Goal: Transaction & Acquisition: Purchase product/service

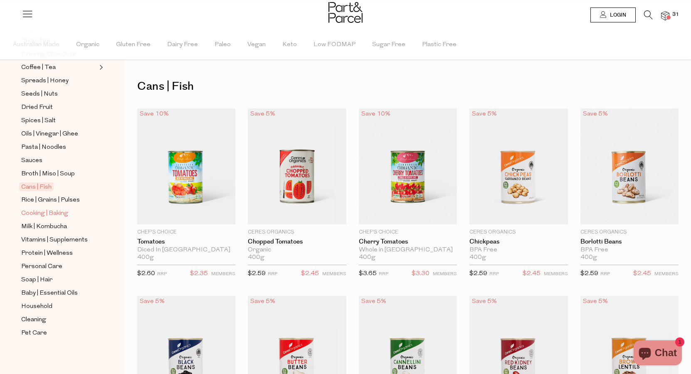
click at [48, 214] on span "Cooking | Baking" at bounding box center [44, 214] width 47 height 10
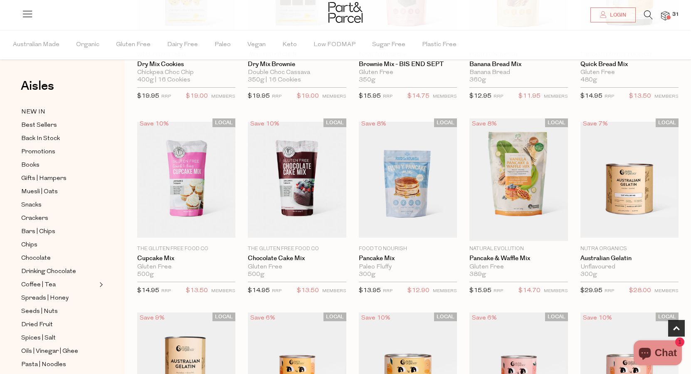
scroll to position [364, 0]
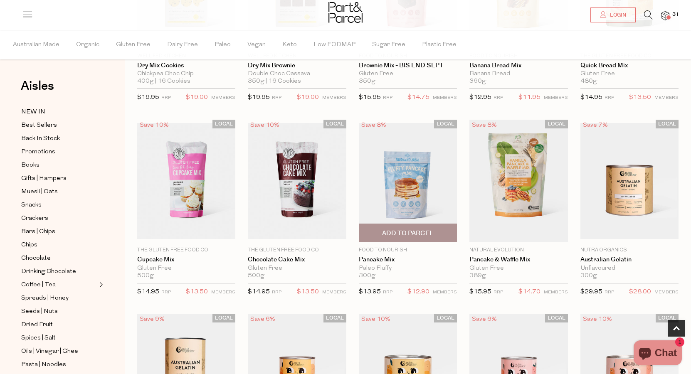
click at [424, 224] on span "Add To Parcel" at bounding box center [407, 233] width 93 height 18
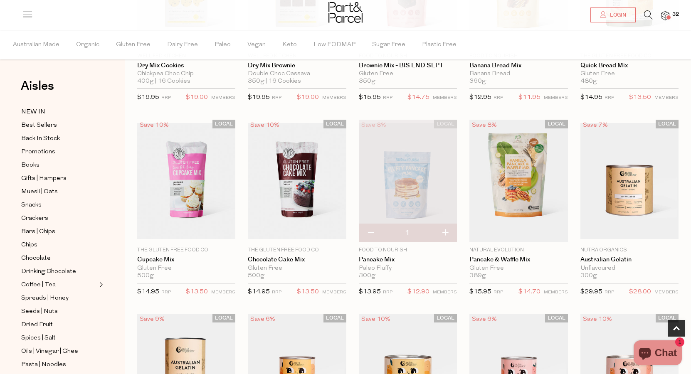
click at [447, 235] on button "button" at bounding box center [445, 233] width 24 height 18
type input "2"
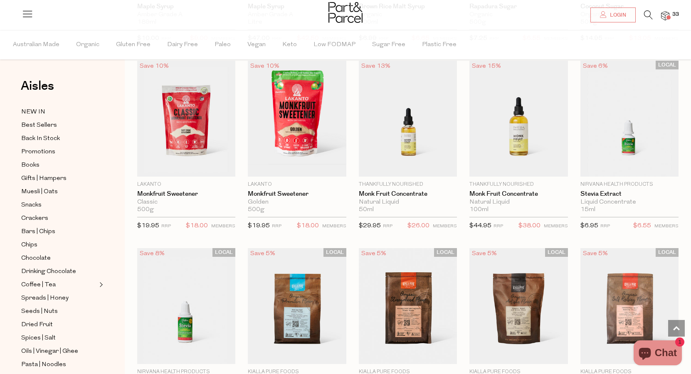
scroll to position [1554, 0]
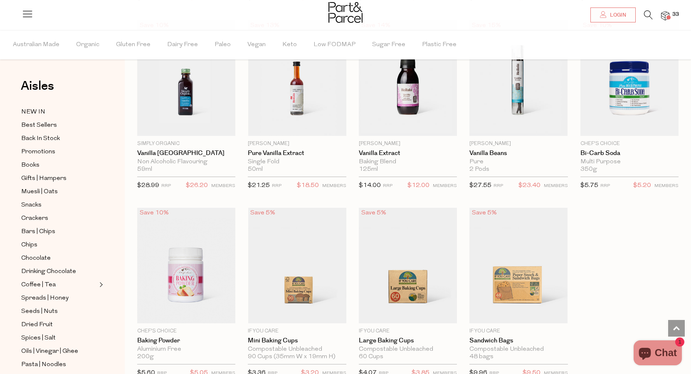
scroll to position [2980, 0]
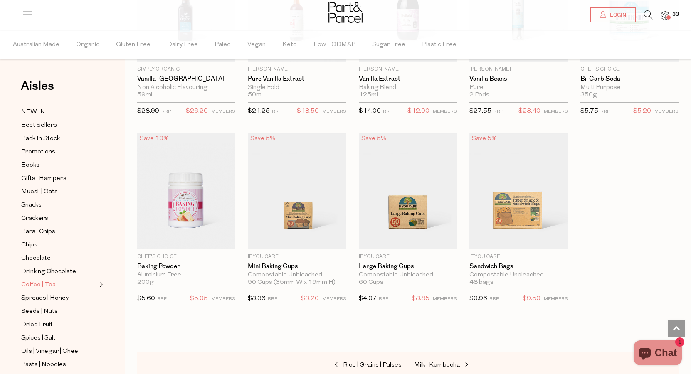
click at [46, 286] on span "Coffee | Tea" at bounding box center [38, 285] width 34 height 10
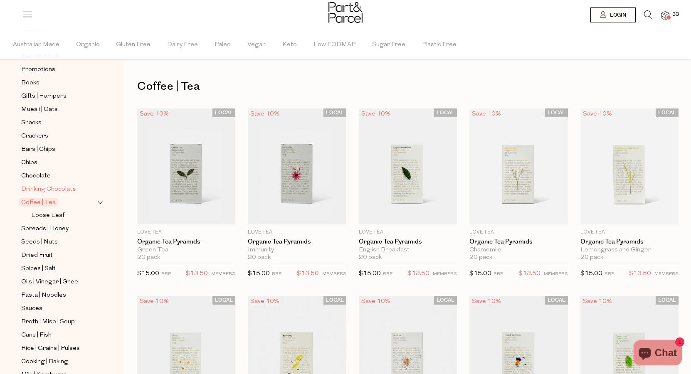
scroll to position [167, 0]
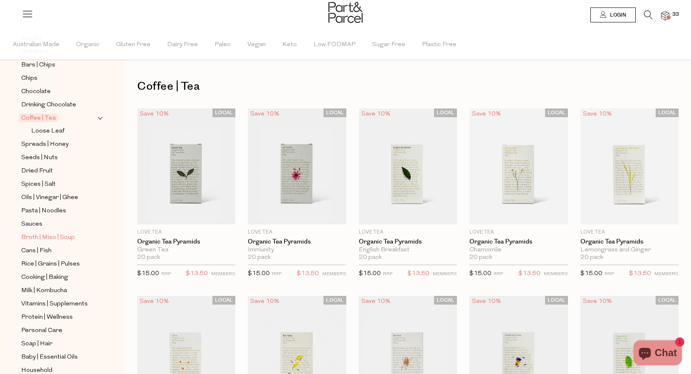
click at [44, 234] on span "Broth | Miso | Soup" at bounding box center [48, 238] width 54 height 10
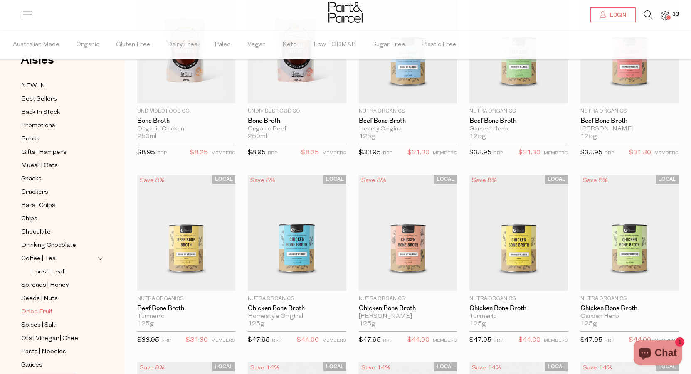
scroll to position [33, 0]
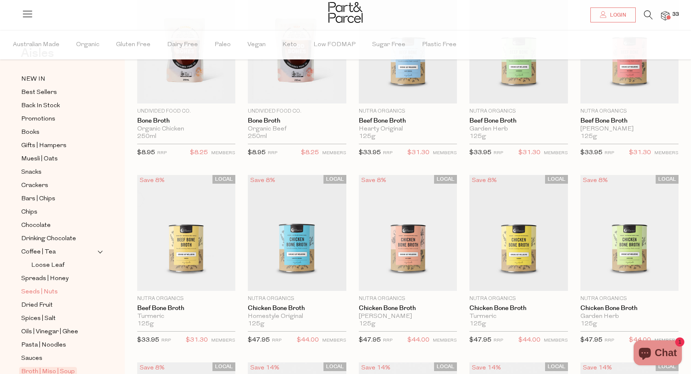
click at [52, 294] on span "Seeds | Nuts" at bounding box center [39, 292] width 37 height 10
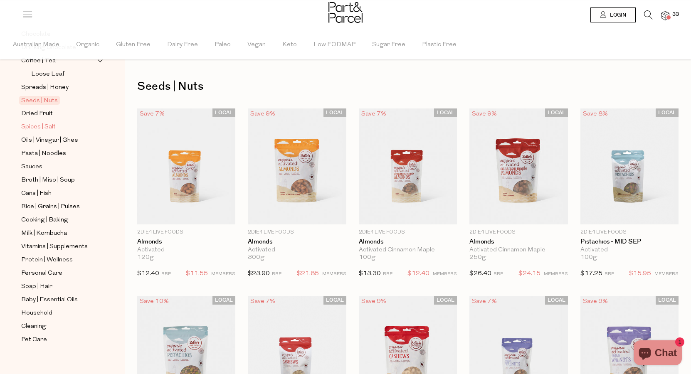
scroll to position [231, 0]
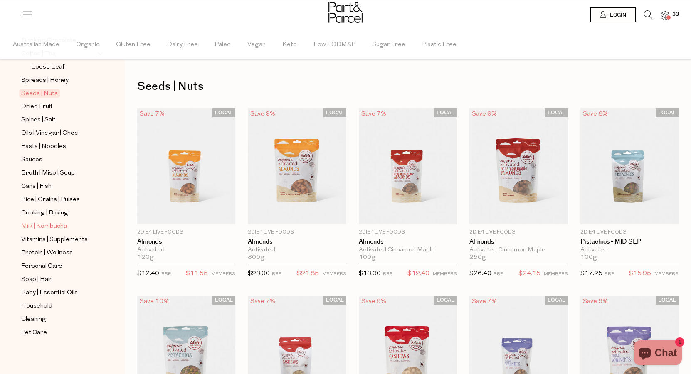
click at [53, 228] on span "Milk | Kombucha" at bounding box center [44, 226] width 46 height 10
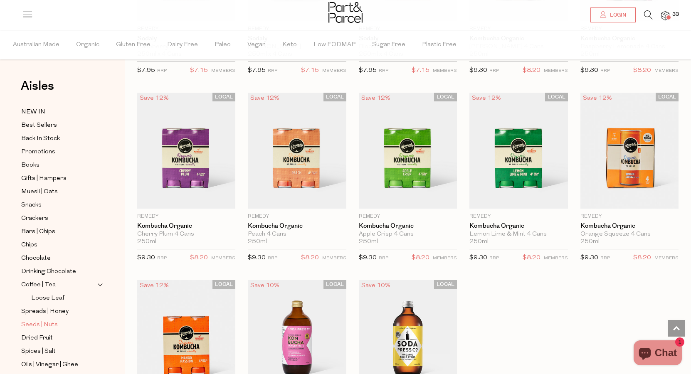
scroll to position [10, 0]
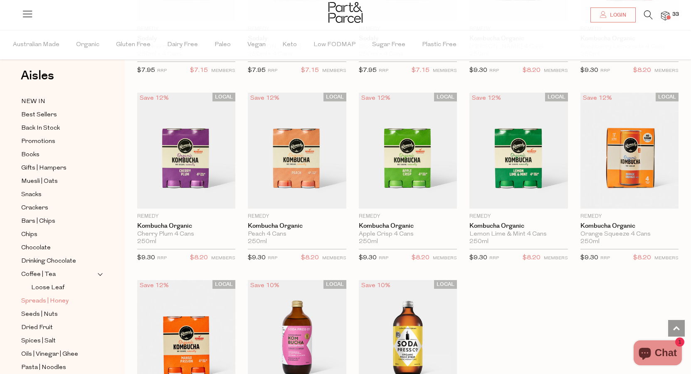
click at [55, 303] on span "Spreads | Honey" at bounding box center [44, 301] width 47 height 10
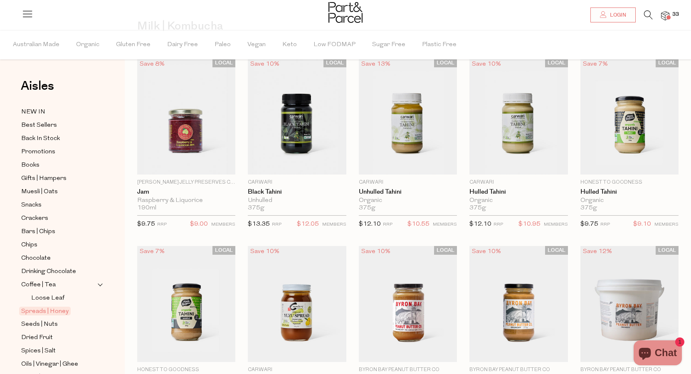
scroll to position [5, 0]
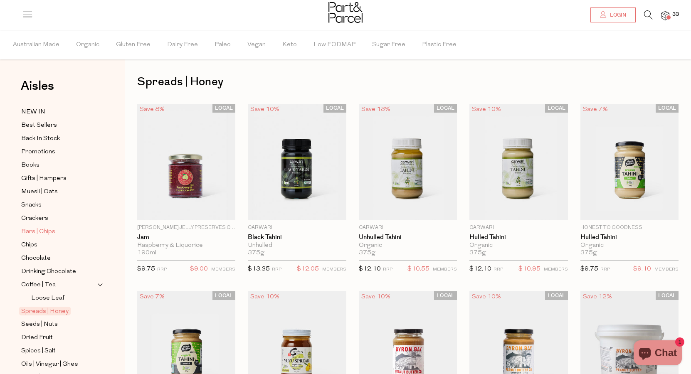
click at [36, 229] on span "Bars | Chips" at bounding box center [38, 232] width 34 height 10
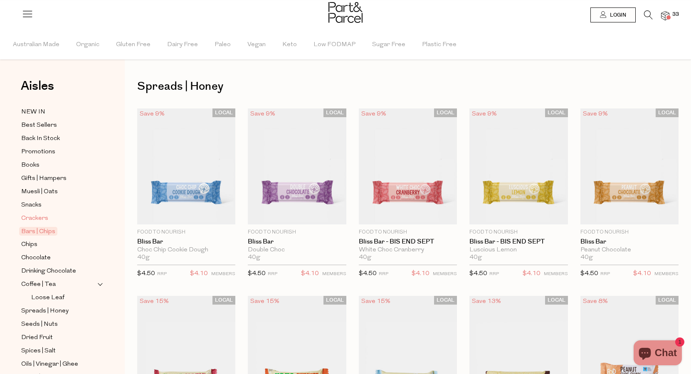
type input "3"
click at [37, 220] on span "Crackers" at bounding box center [34, 219] width 27 height 10
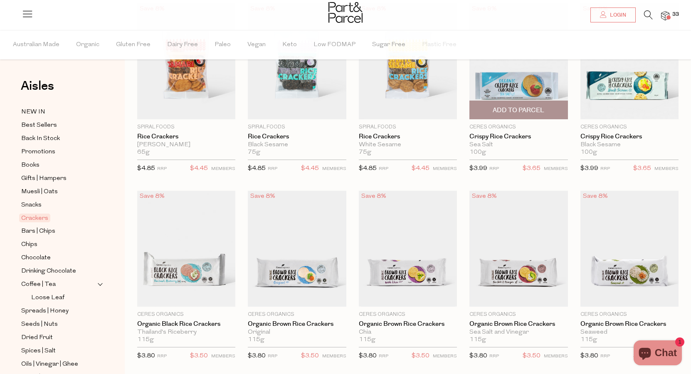
scroll to position [106, 0]
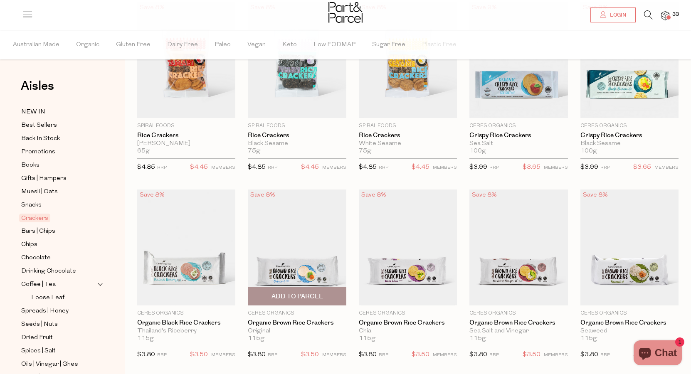
click at [311, 297] on span "Add To Parcel" at bounding box center [297, 296] width 52 height 9
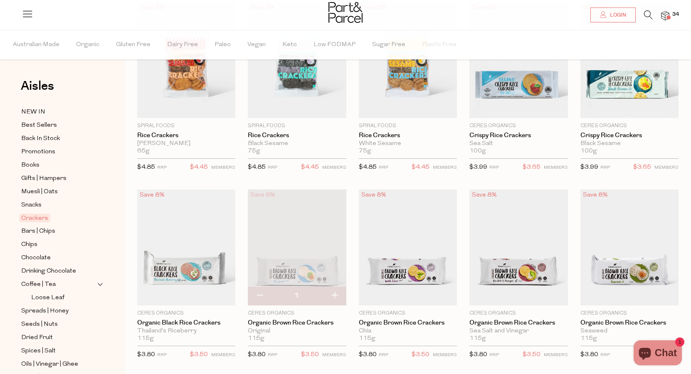
click at [334, 298] on button "button" at bounding box center [334, 296] width 24 height 18
type input "2"
click at [254, 296] on button "button" at bounding box center [260, 296] width 24 height 18
type input "1"
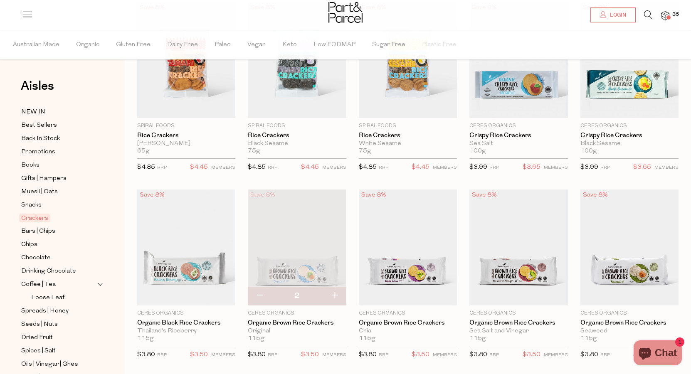
type input "1"
click at [253, 293] on button "button" at bounding box center [260, 296] width 24 height 18
type input "0"
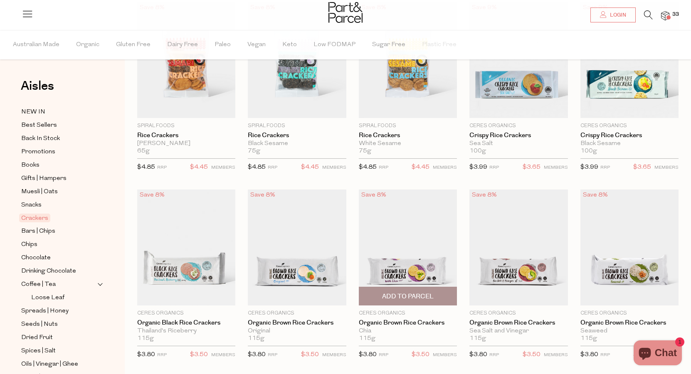
click at [445, 299] on span "Add To Parcel" at bounding box center [407, 296] width 93 height 18
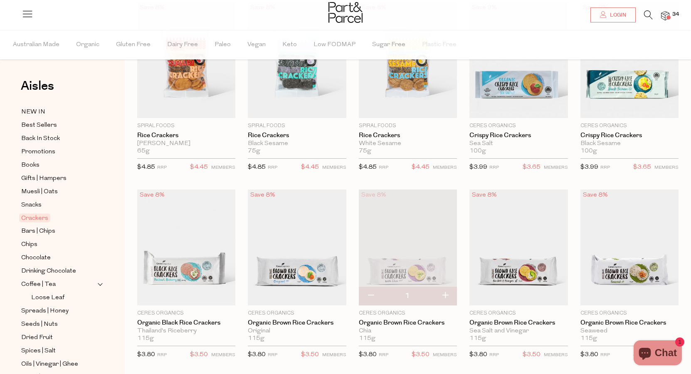
click at [447, 295] on button "button" at bounding box center [445, 296] width 24 height 18
type input "2"
click at [322, 298] on span "Add to Parcel" at bounding box center [296, 296] width 93 height 18
click at [337, 299] on span "Adding..." at bounding box center [296, 296] width 93 height 18
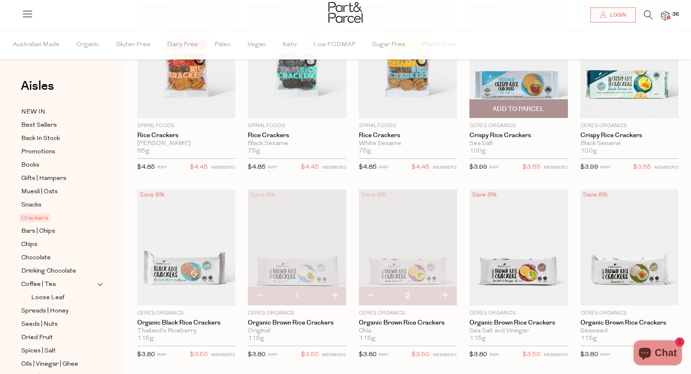
click at [539, 116] on span "Add To Parcel" at bounding box center [518, 109] width 93 height 18
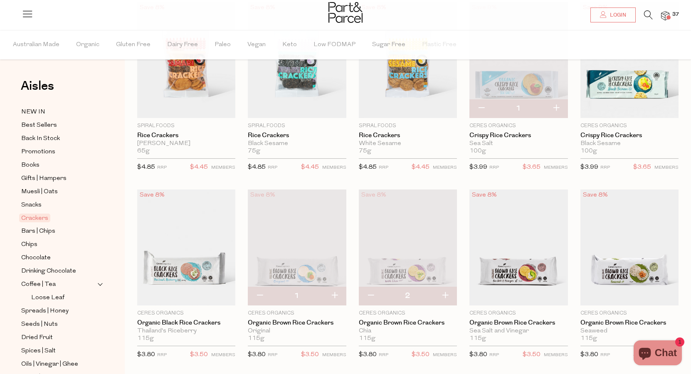
click at [561, 110] on button "button" at bounding box center [556, 108] width 24 height 18
type input "2"
click at [558, 107] on button "button" at bounding box center [556, 108] width 24 height 18
type input "3"
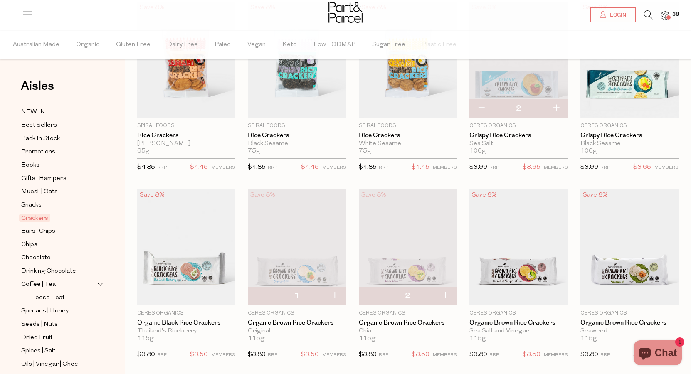
type input "3"
click at [555, 107] on button "button" at bounding box center [556, 108] width 24 height 18
type input "4"
click at [258, 294] on button "button" at bounding box center [260, 296] width 24 height 18
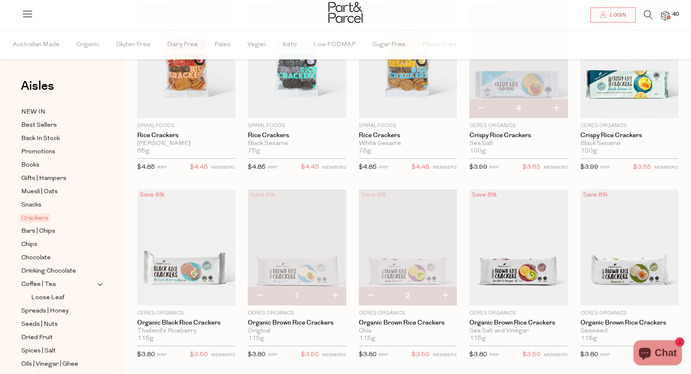
type input "0"
type input "1"
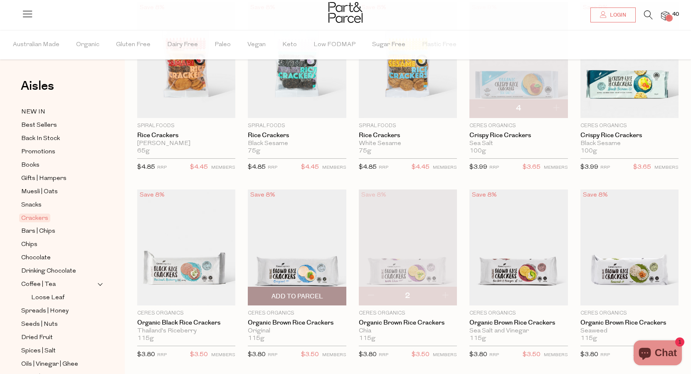
click at [258, 294] on span "Add to Parcel" at bounding box center [296, 296] width 93 height 18
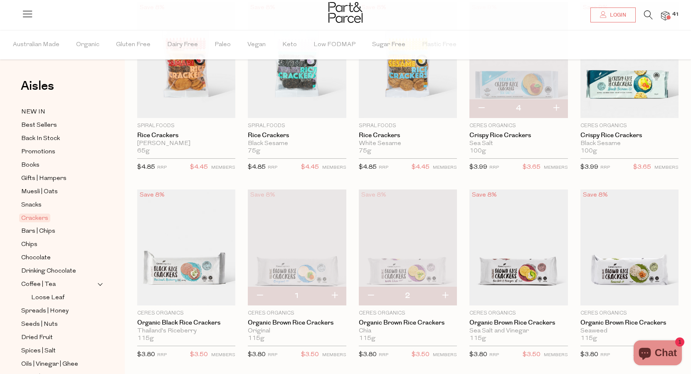
click at [373, 298] on button "button" at bounding box center [371, 296] width 24 height 18
type input "1"
click at [371, 295] on button "button" at bounding box center [371, 296] width 24 height 18
type input "0"
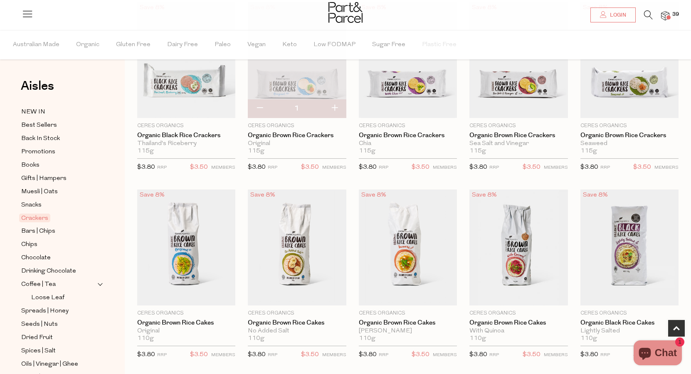
scroll to position [312, 0]
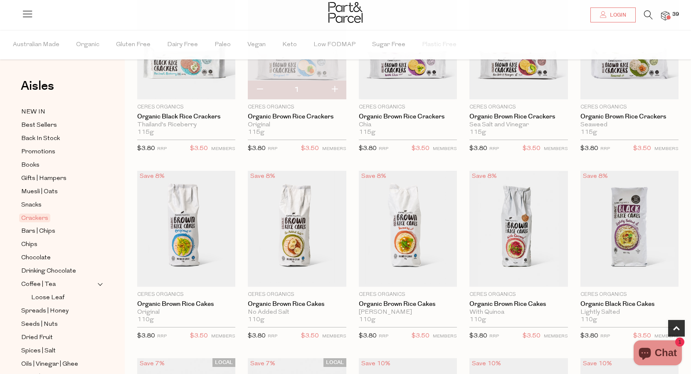
click at [260, 90] on button "button" at bounding box center [260, 90] width 24 height 18
type input "1"
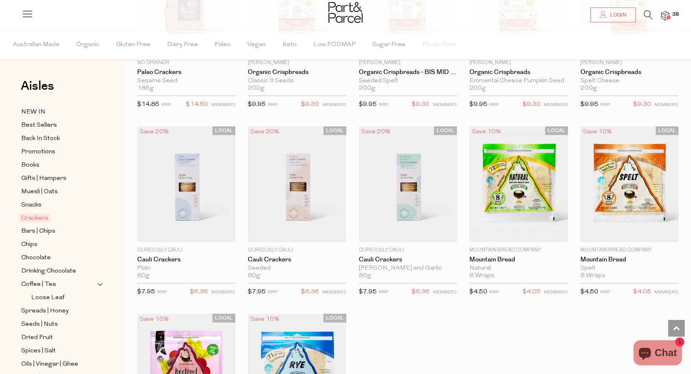
scroll to position [1107, 0]
click at [322, 229] on span "Add To Parcel" at bounding box center [297, 233] width 52 height 9
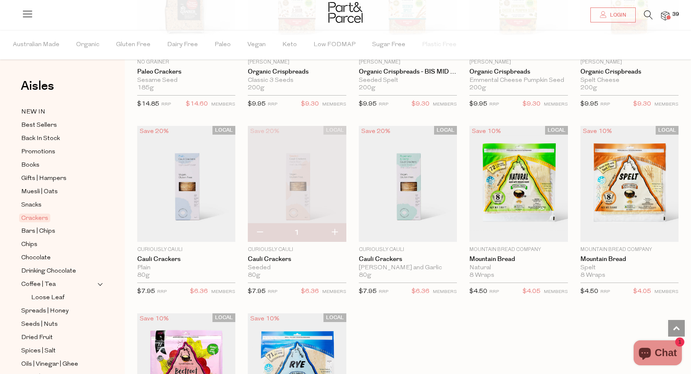
click at [337, 229] on button "button" at bounding box center [334, 233] width 24 height 18
type input "2"
click at [337, 231] on button "button" at bounding box center [334, 233] width 24 height 18
type input "3"
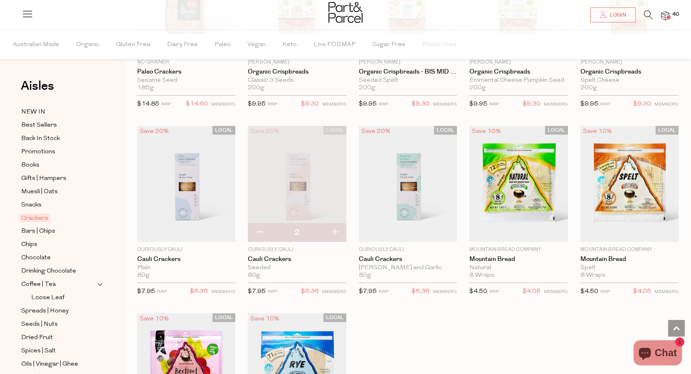
type input "3"
click at [334, 231] on button "button" at bounding box center [334, 233] width 24 height 18
type input "4"
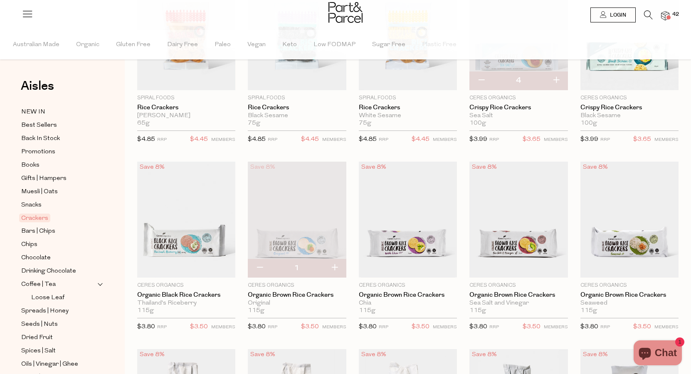
scroll to position [0, 0]
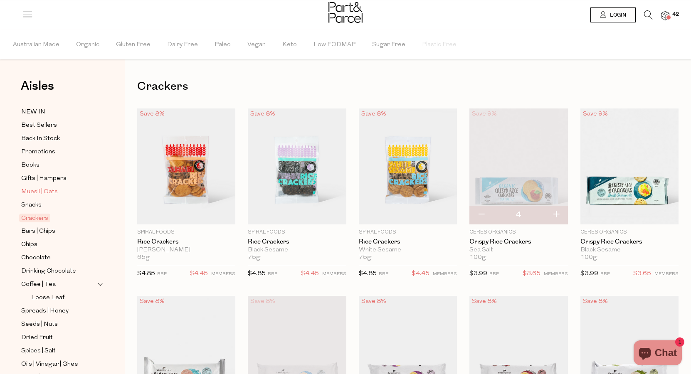
click at [38, 192] on span "Muesli | Oats" at bounding box center [39, 192] width 37 height 10
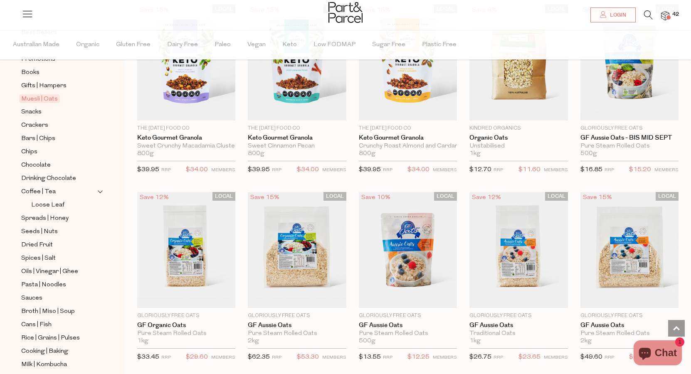
scroll to position [108, 0]
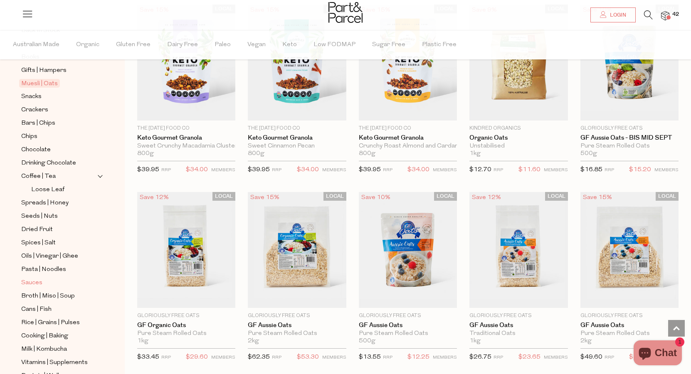
click at [34, 283] on span "Sauces" at bounding box center [31, 283] width 21 height 10
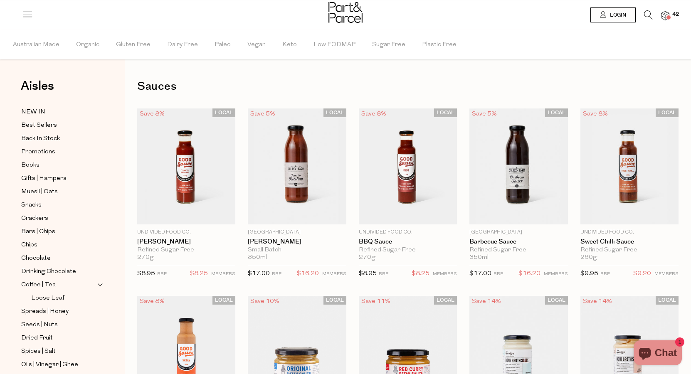
type input "2"
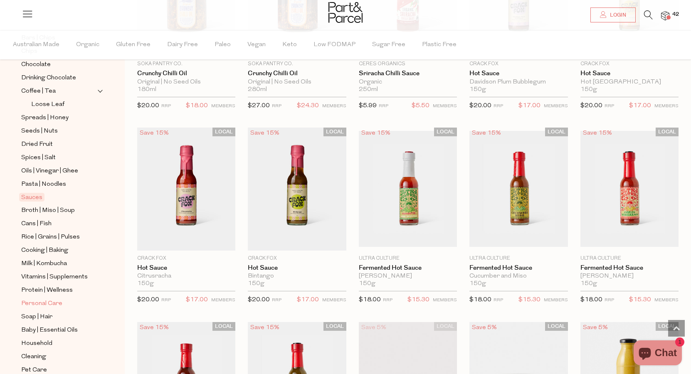
scroll to position [231, 0]
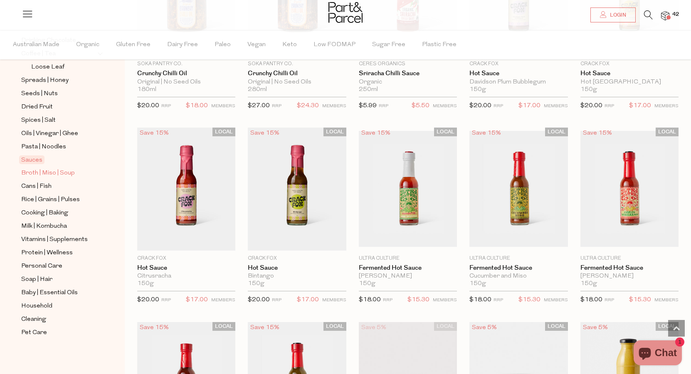
click at [56, 173] on span "Broth | Miso | Soup" at bounding box center [48, 173] width 54 height 10
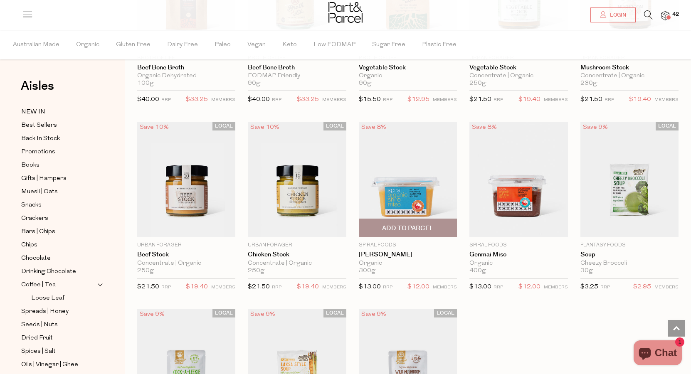
scroll to position [939, 0]
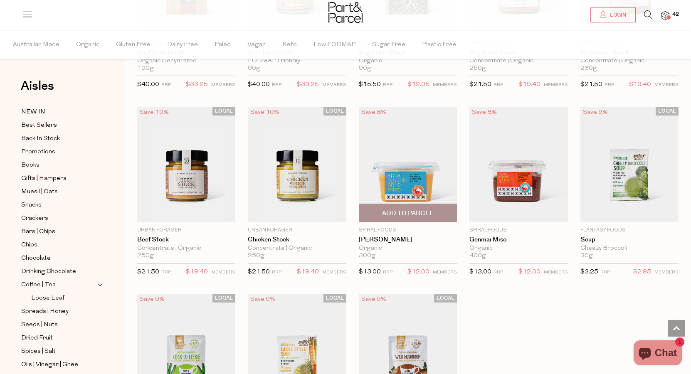
click at [408, 206] on span "Add To Parcel" at bounding box center [407, 213] width 93 height 18
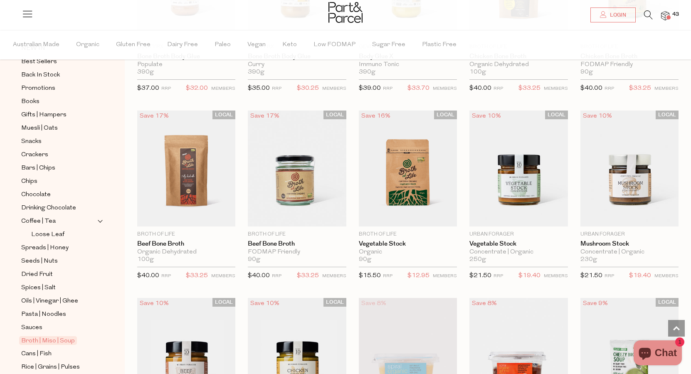
scroll to position [106, 0]
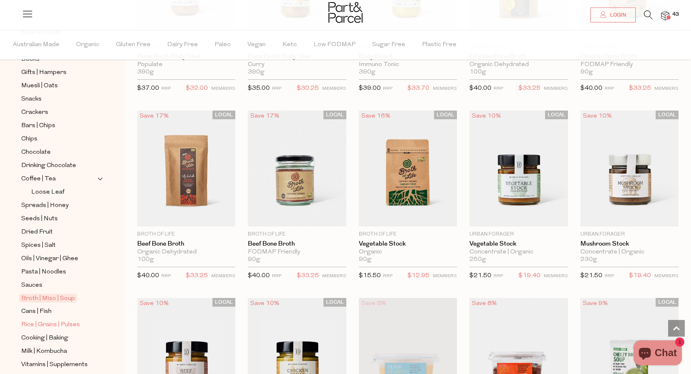
click at [47, 325] on span "Rice | Grains | Pulses" at bounding box center [50, 325] width 59 height 10
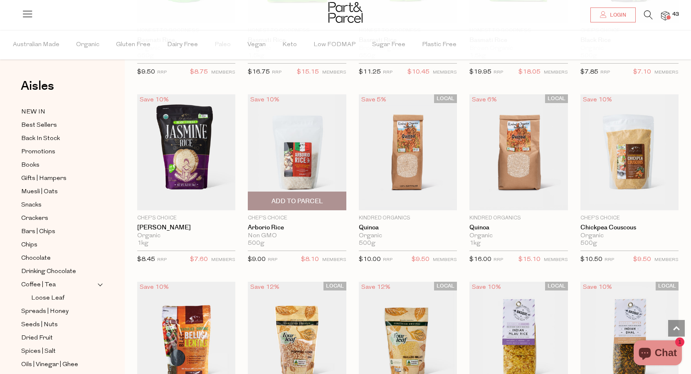
scroll to position [590, 0]
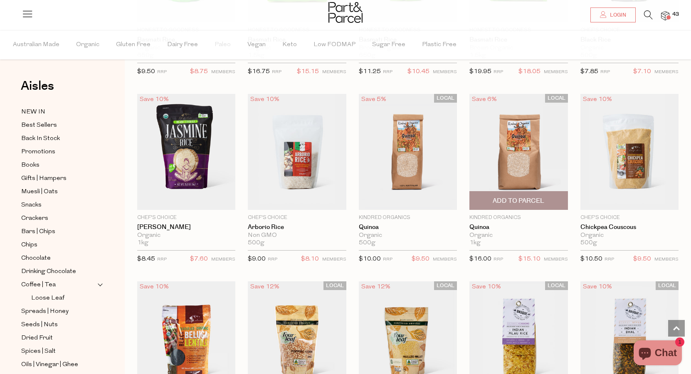
click at [514, 205] on span "Add To Parcel" at bounding box center [518, 201] width 93 height 18
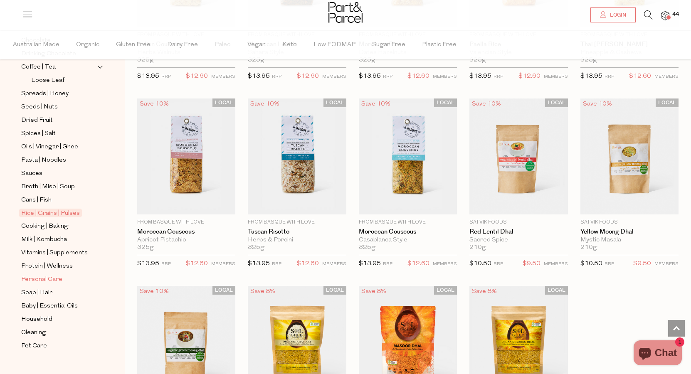
scroll to position [217, 0]
click at [44, 252] on span "Vitamins | Supplements" at bounding box center [54, 254] width 66 height 10
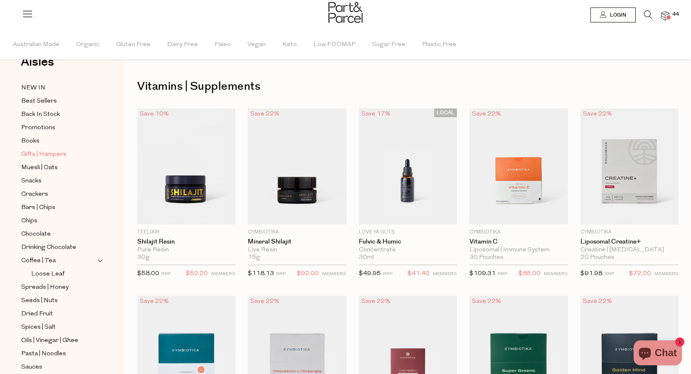
scroll to position [231, 0]
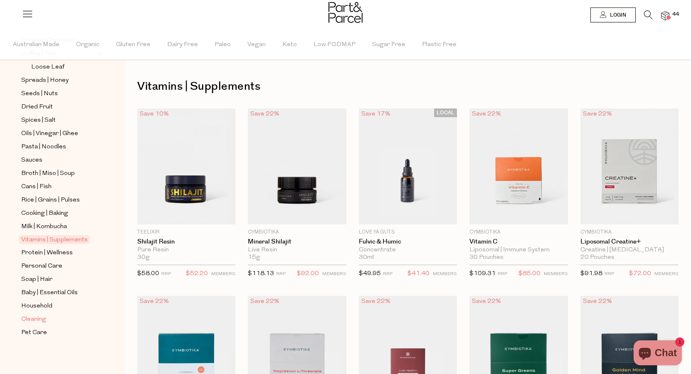
click at [26, 322] on span "Cleaning" at bounding box center [33, 320] width 25 height 10
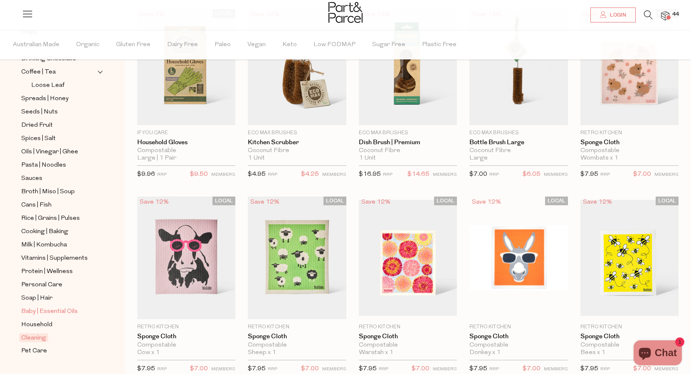
scroll to position [231, 0]
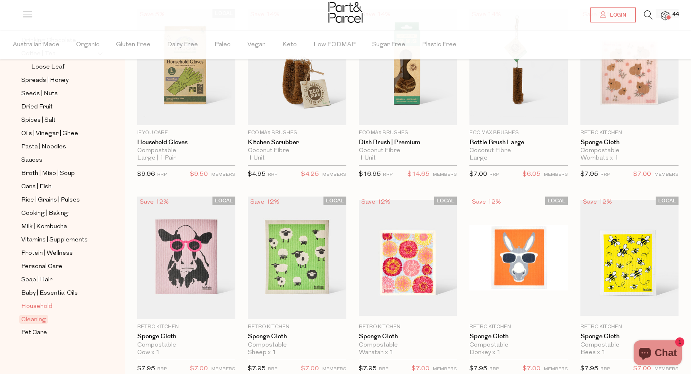
click at [46, 303] on span "Household" at bounding box center [36, 307] width 31 height 10
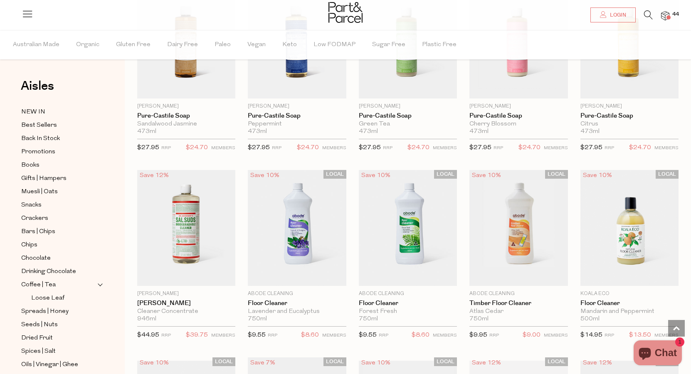
scroll to position [933, 0]
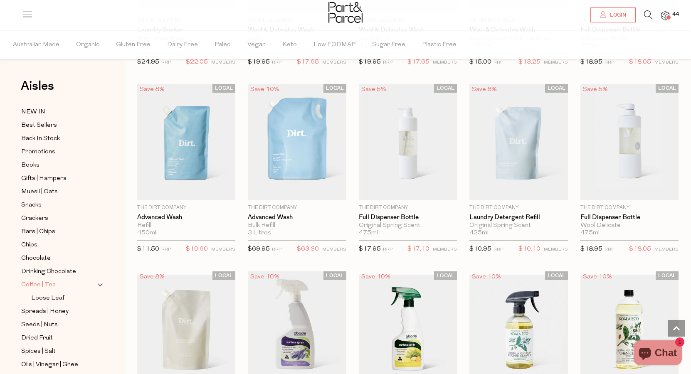
scroll to position [231, 0]
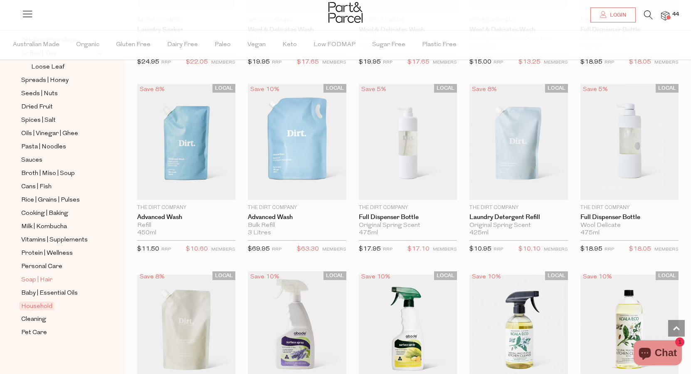
click at [44, 282] on span "Soap | Hair" at bounding box center [36, 280] width 31 height 10
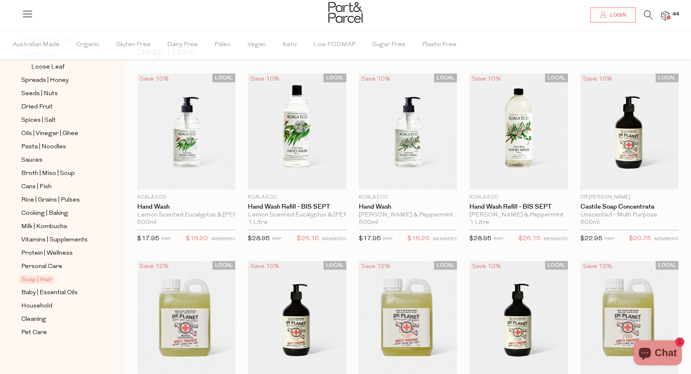
scroll to position [36, 0]
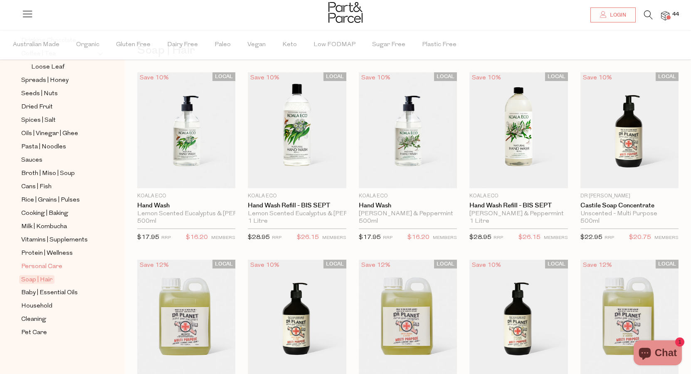
click at [47, 270] on span "Personal Care" at bounding box center [41, 267] width 41 height 10
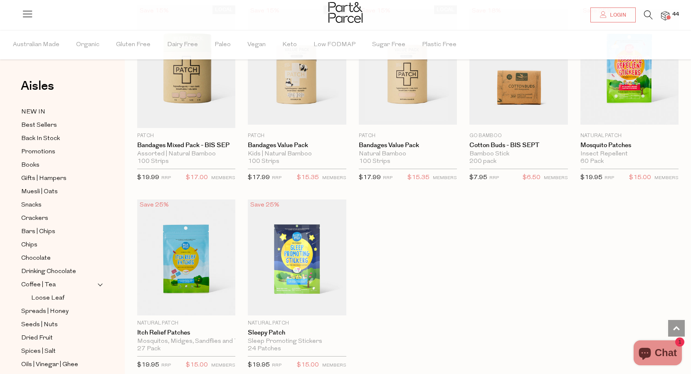
scroll to position [231, 0]
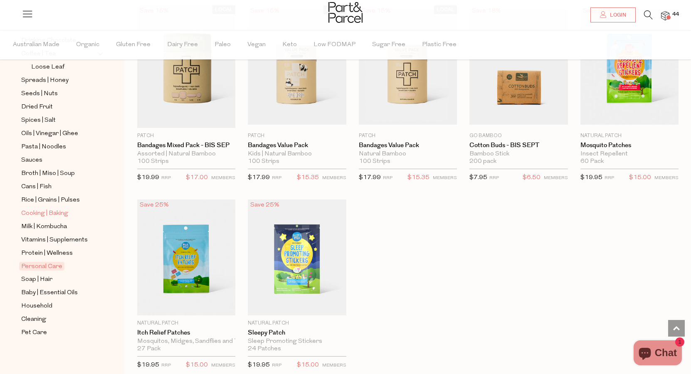
click at [53, 214] on span "Cooking | Baking" at bounding box center [44, 214] width 47 height 10
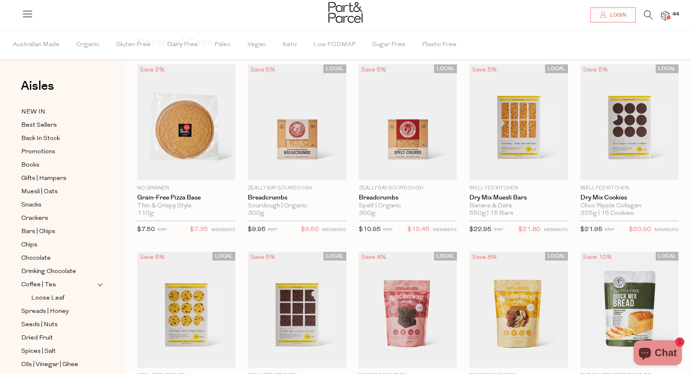
scroll to position [2, 0]
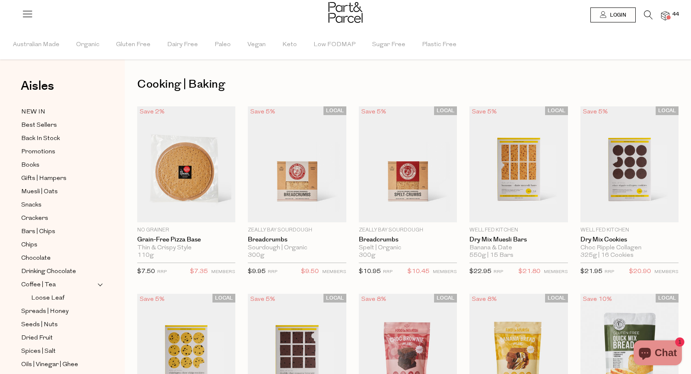
type input "2"
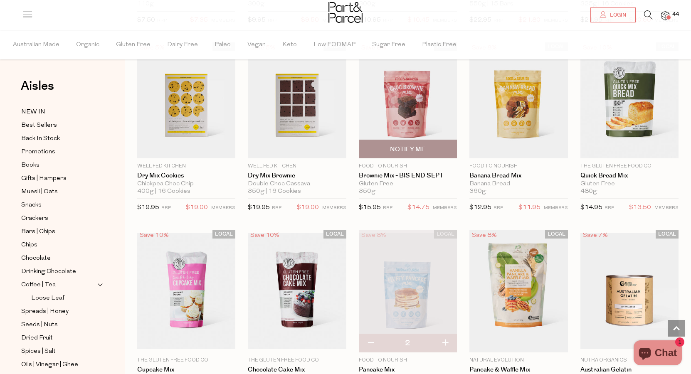
scroll to position [255, 0]
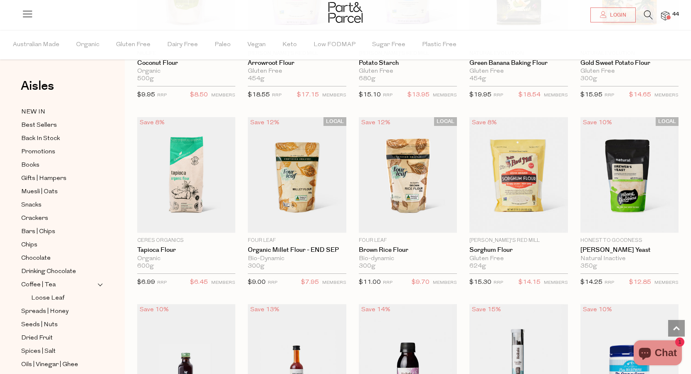
scroll to position [2615, 0]
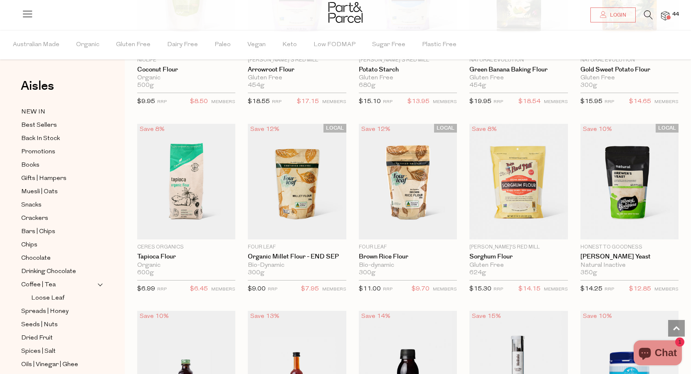
click at [669, 17] on span at bounding box center [668, 17] width 4 height 4
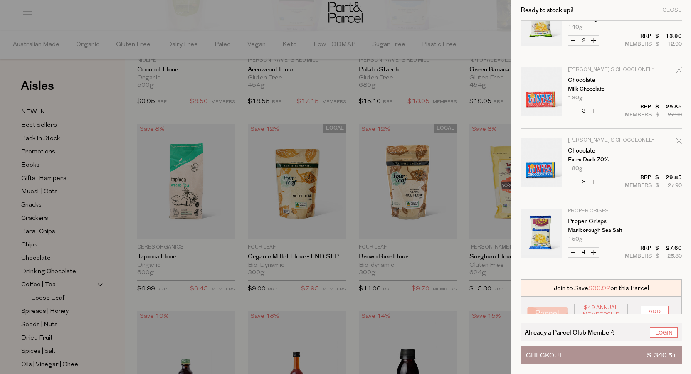
scroll to position [1051, 0]
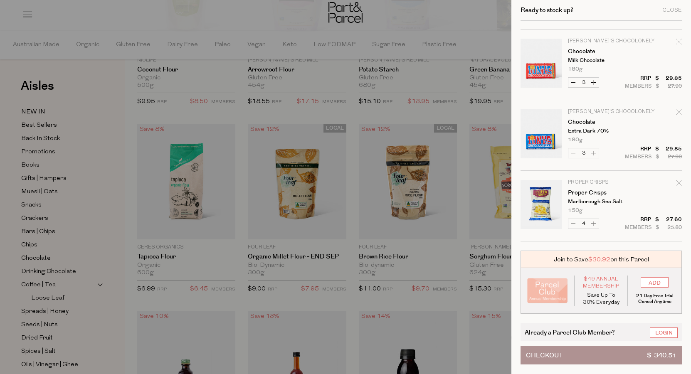
click at [645, 305] on div "$49 Annual Membership Save Up To 30% Everyday ADD 21 Day Free Trial Cancel Anyt…" at bounding box center [600, 291] width 161 height 46
click at [661, 334] on link "Login" at bounding box center [663, 332] width 28 height 10
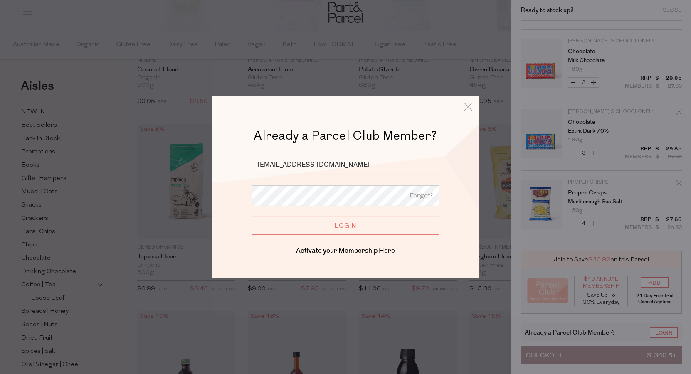
click at [348, 236] on div "Already a Member? Login. Forgot? [EMAIL_ADDRESS][DOMAIN_NAME] Forgot? Login Ent…" at bounding box center [345, 206] width 224 height 102
click at [348, 233] on input "Login" at bounding box center [345, 225] width 187 height 18
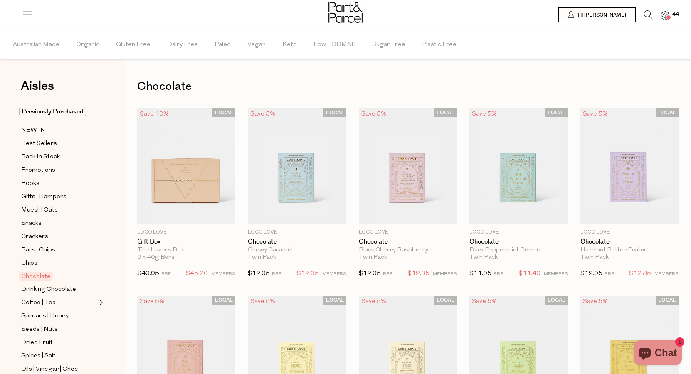
click at [669, 20] on div at bounding box center [345, 13] width 691 height 27
click at [667, 17] on span at bounding box center [668, 17] width 4 height 4
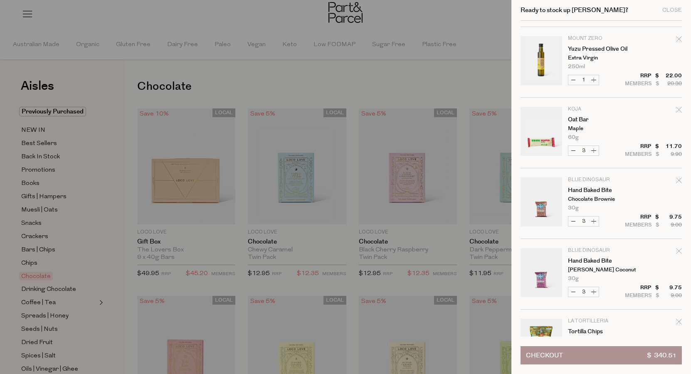
scroll to position [563, 0]
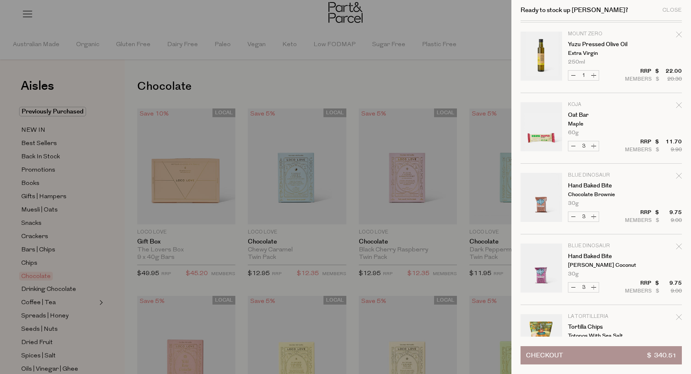
click at [594, 217] on button "Increase Hand Baked Bite" at bounding box center [593, 217] width 10 height 10
type input "4"
click at [594, 285] on form "Image Product Total Qty Kindred Organics Quinoa Organic 1kg Only 22 Available D…" at bounding box center [600, 92] width 161 height 1271
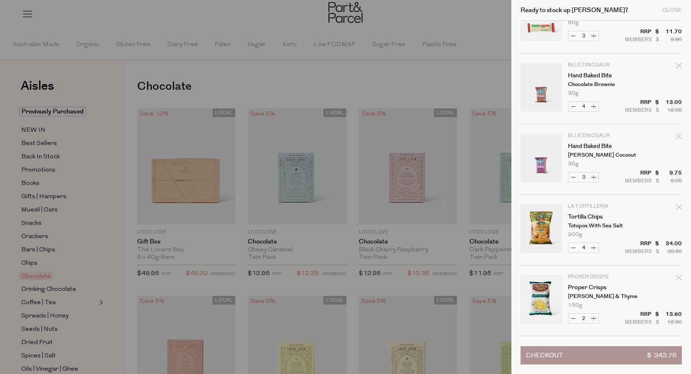
scroll to position [666, 0]
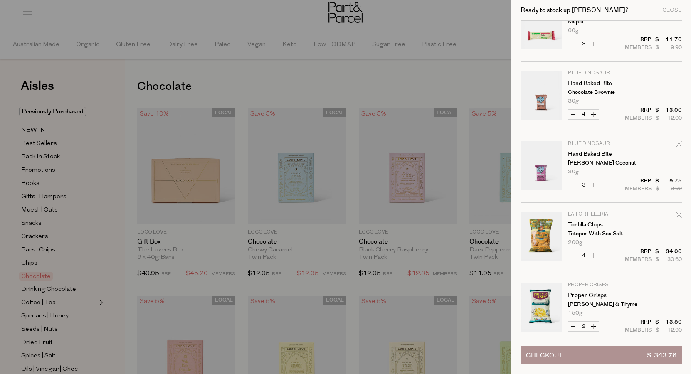
click at [595, 185] on button "Increase Hand Baked Bite" at bounding box center [593, 185] width 10 height 10
type input "4"
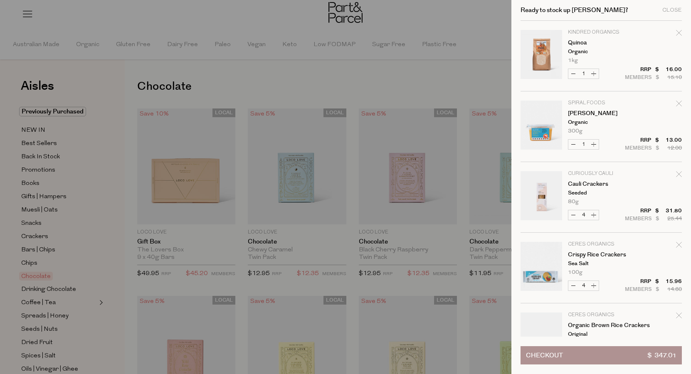
click at [494, 86] on div at bounding box center [345, 187] width 691 height 374
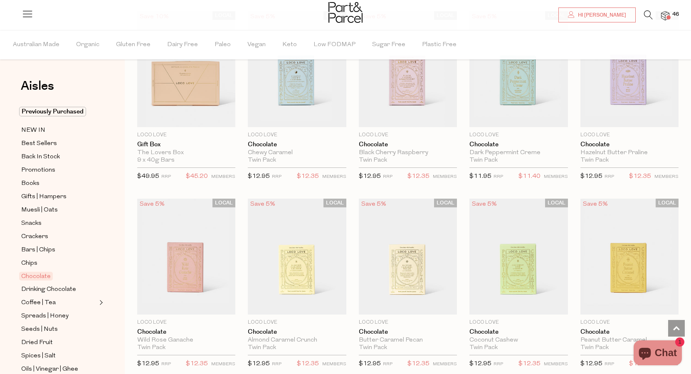
scroll to position [72, 0]
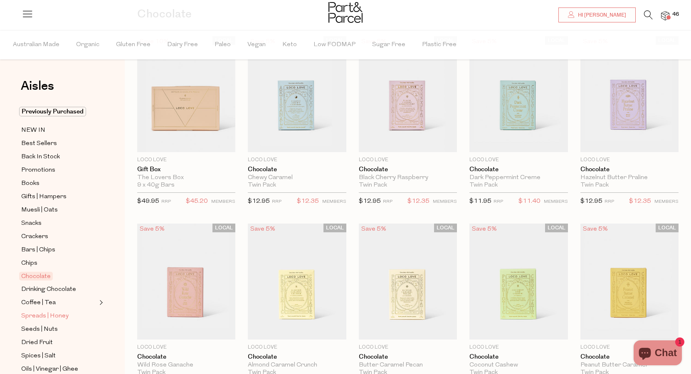
click at [55, 314] on span "Spreads | Honey" at bounding box center [44, 316] width 47 height 10
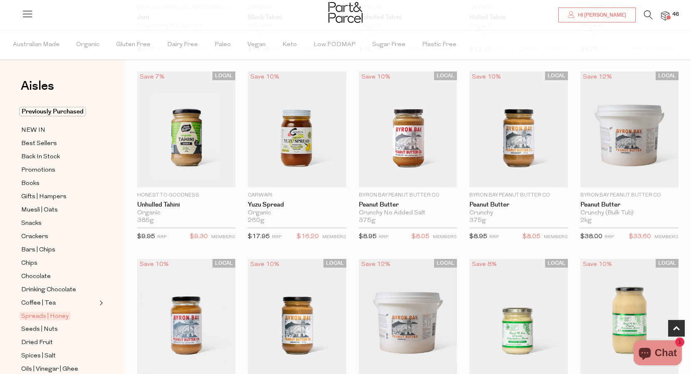
scroll to position [229, 0]
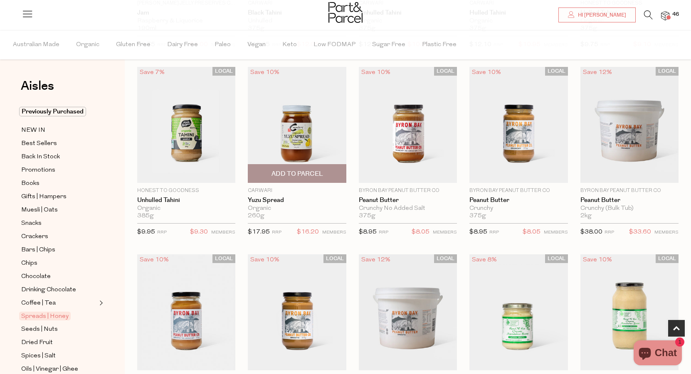
click at [295, 175] on span "Add To Parcel" at bounding box center [297, 174] width 52 height 9
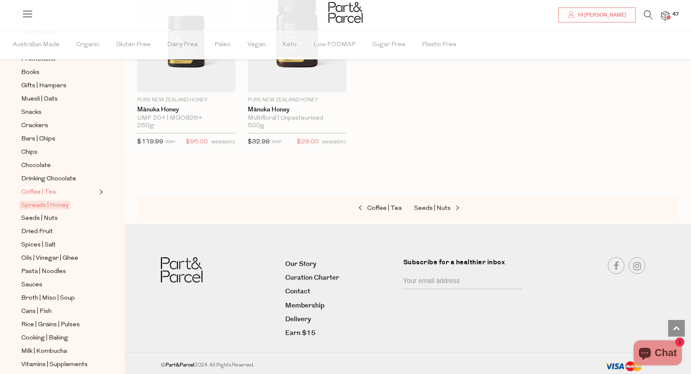
scroll to position [113, 0]
click at [38, 275] on span "Pasta | Noodles" at bounding box center [43, 270] width 45 height 10
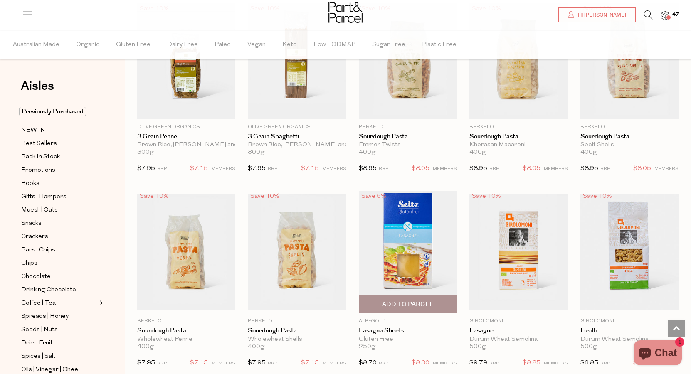
scroll to position [557, 0]
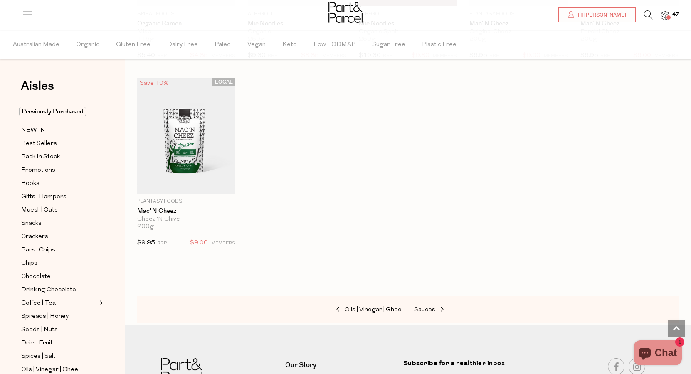
scroll to position [2101, 0]
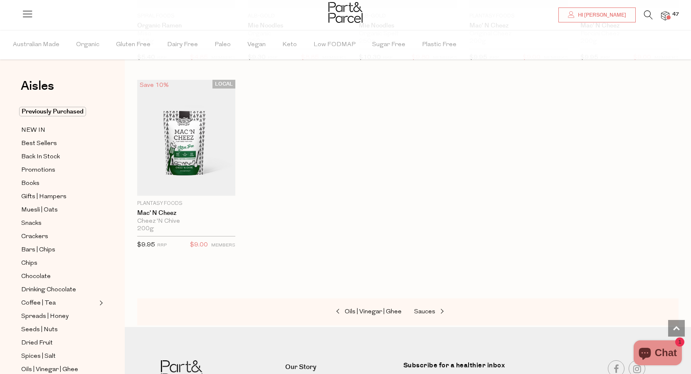
click at [663, 12] on img at bounding box center [665, 16] width 8 height 10
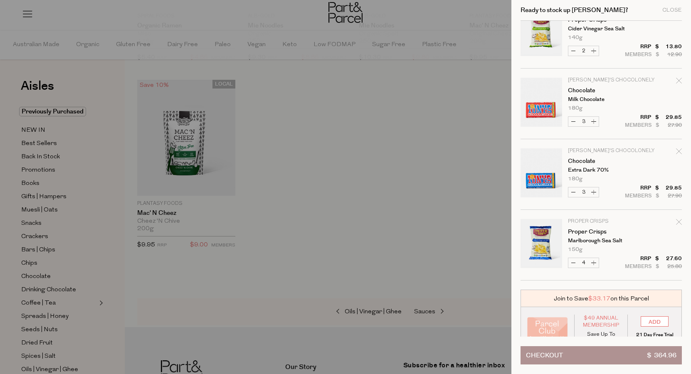
scroll to position [1099, 0]
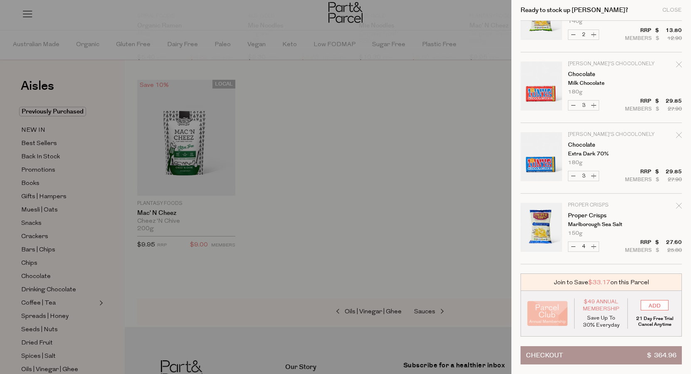
click at [463, 239] on div at bounding box center [345, 187] width 691 height 374
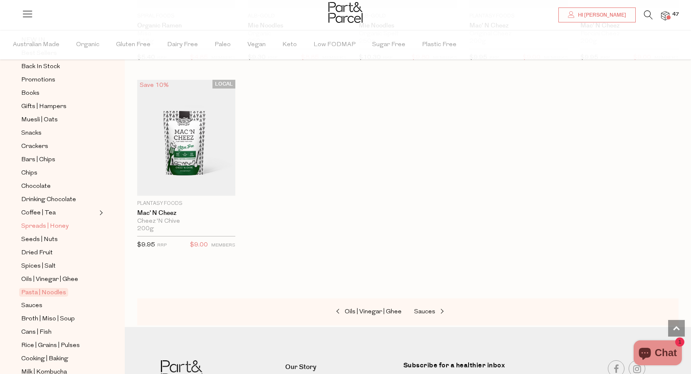
scroll to position [91, 0]
